Goal: Task Accomplishment & Management: Manage account settings

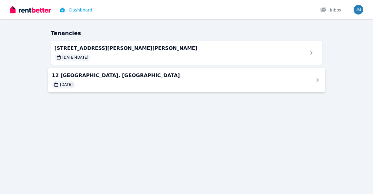
click at [315, 81] on icon at bounding box center [317, 80] width 7 height 7
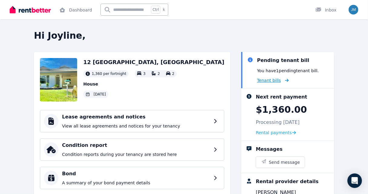
click at [272, 81] on span "Tenant bills" at bounding box center [269, 81] width 24 height 6
click at [281, 133] on span "Rental payments" at bounding box center [274, 133] width 36 height 6
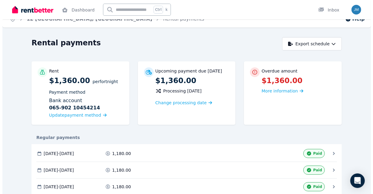
scroll to position [9, 0]
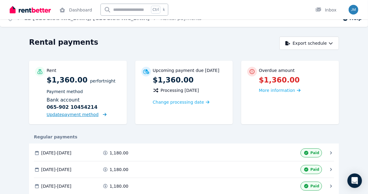
click at [90, 116] on span "Update payment method" at bounding box center [73, 114] width 52 height 5
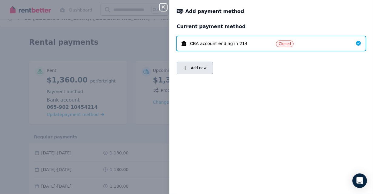
click at [200, 69] on span "Add new" at bounding box center [199, 68] width 16 height 5
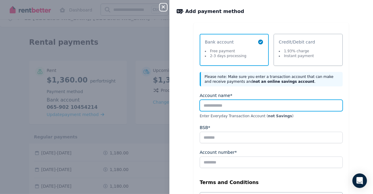
click at [212, 107] on input "Account name*" at bounding box center [271, 106] width 143 height 12
type input "*"
click at [239, 105] on input "**********" at bounding box center [271, 106] width 143 height 12
type input "**********"
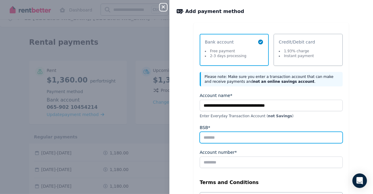
click at [225, 136] on input "BSB*" at bounding box center [271, 138] width 143 height 12
type input "******"
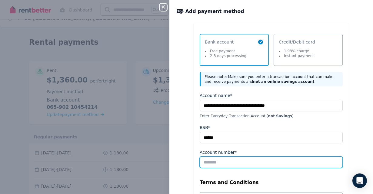
click at [211, 160] on input "Account number*" at bounding box center [271, 163] width 143 height 12
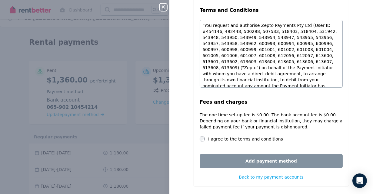
scroll to position [177, 0]
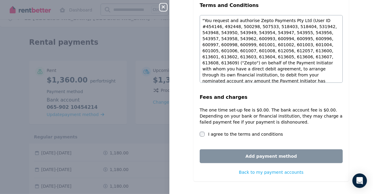
type input "*********"
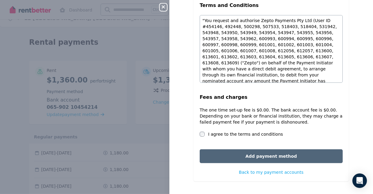
click at [252, 152] on button "Add payment method" at bounding box center [271, 157] width 143 height 14
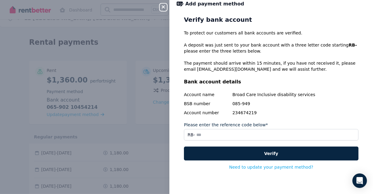
scroll to position [7, 0]
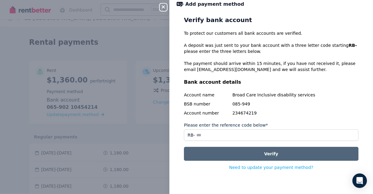
click at [267, 156] on button "Verify" at bounding box center [271, 154] width 174 height 14
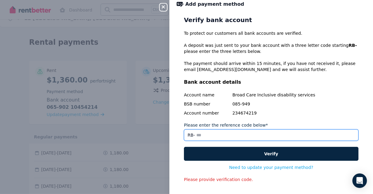
click at [211, 136] on input "Please enter the reference code below*" at bounding box center [271, 136] width 174 height 12
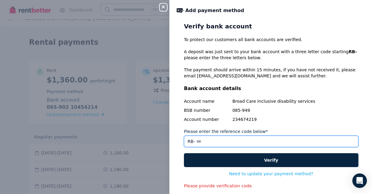
scroll to position [1, 0]
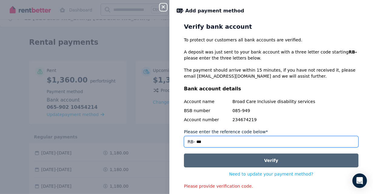
type input "***"
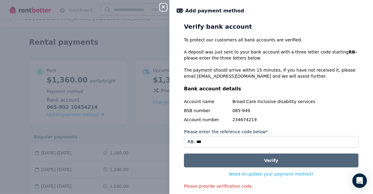
click at [266, 155] on button "Verify" at bounding box center [271, 161] width 174 height 14
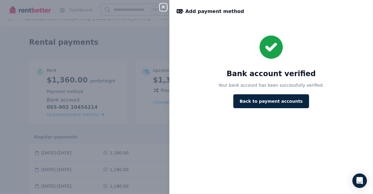
scroll to position [0, 0]
click at [152, 42] on div "Close panel Add payment method Bank account verified Your bank account has been…" at bounding box center [186, 97] width 373 height 194
click at [163, 5] on icon "button" at bounding box center [163, 7] width 7 height 5
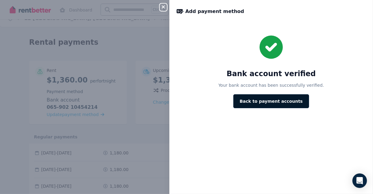
click at [247, 101] on button "Back to payment accounts" at bounding box center [271, 101] width 76 height 14
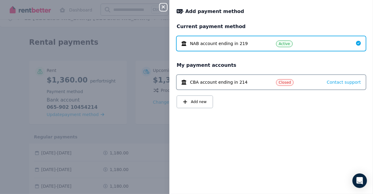
click at [162, 4] on button "Close panel" at bounding box center [163, 7] width 7 height 7
click at [118, 36] on div "Close panel Add payment method Current payment method NAB account ending in 219…" at bounding box center [186, 97] width 373 height 194
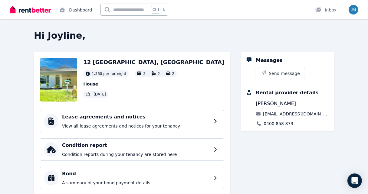
click at [76, 11] on link "Dashboard" at bounding box center [75, 9] width 35 height 19
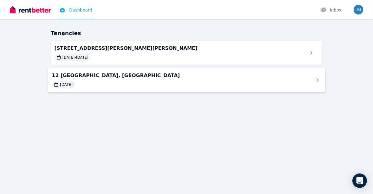
click at [118, 80] on div "12 [GEOGRAPHIC_DATA], Durack [DATE]" at bounding box center [179, 80] width 254 height 17
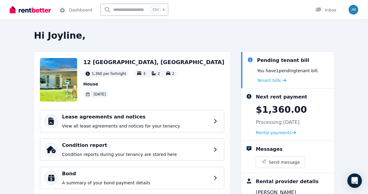
click at [276, 84] on div "Pending tenant bill You have 1 pending tenant bill . Tenant bills" at bounding box center [287, 70] width 93 height 36
click at [276, 80] on span "Tenant bills" at bounding box center [269, 81] width 24 height 6
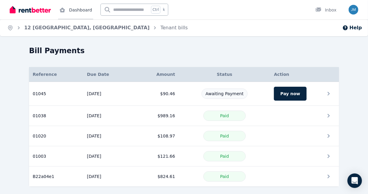
click at [76, 10] on link "Dashboard" at bounding box center [75, 9] width 35 height 19
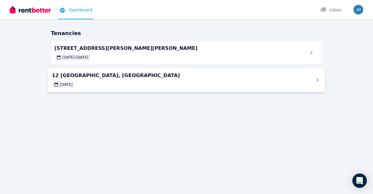
click at [91, 86] on div "[DATE]" at bounding box center [179, 84] width 254 height 7
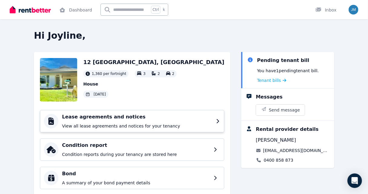
click at [111, 124] on p "View all lease agreements and notices for your tenancy" at bounding box center [137, 126] width 150 height 6
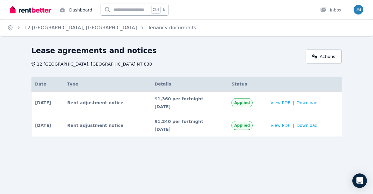
click at [74, 12] on link "Dashboard" at bounding box center [75, 9] width 35 height 19
click at [26, 11] on img at bounding box center [30, 9] width 41 height 9
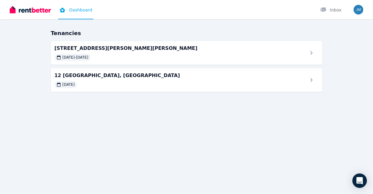
click at [44, 9] on img at bounding box center [30, 9] width 41 height 9
click at [312, 81] on div at bounding box center [315, 81] width 11 height 8
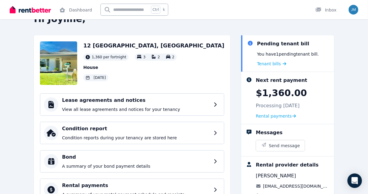
scroll to position [18, 0]
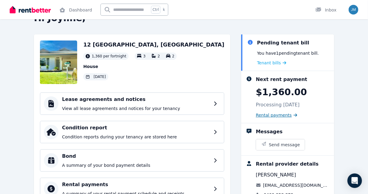
click at [265, 114] on span "Rental payments" at bounding box center [274, 115] width 36 height 6
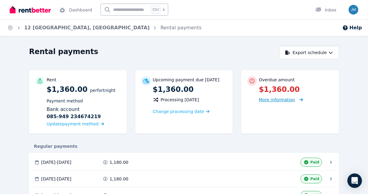
click at [277, 102] on span "More information" at bounding box center [277, 99] width 36 height 5
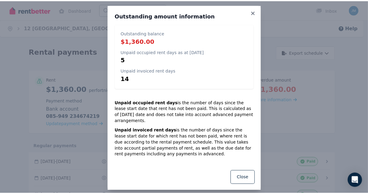
scroll to position [5, 0]
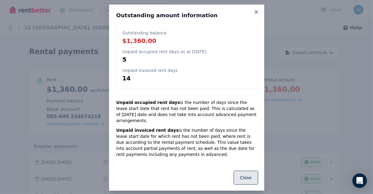
click at [238, 172] on button "Close" at bounding box center [245, 178] width 24 height 14
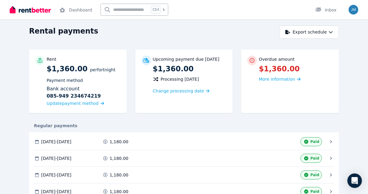
scroll to position [20, 0]
click at [87, 104] on span "Update payment method" at bounding box center [73, 103] width 52 height 5
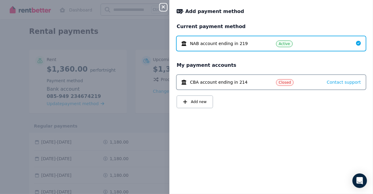
click at [165, 10] on button "Close panel" at bounding box center [163, 7] width 7 height 7
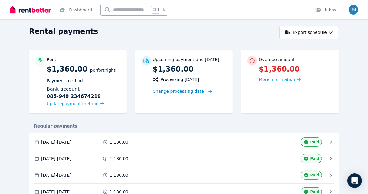
click at [169, 91] on span "Change processing date" at bounding box center [178, 91] width 51 height 6
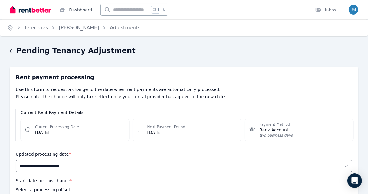
click at [82, 9] on link "Dashboard" at bounding box center [75, 9] width 35 height 19
